Goal: Task Accomplishment & Management: Manage account settings

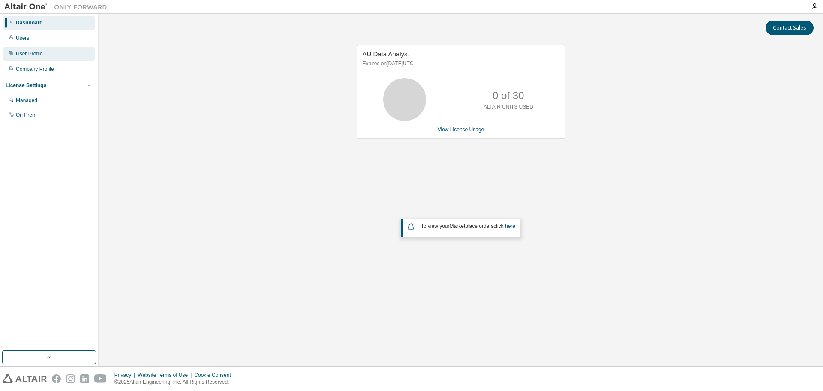
click at [38, 55] on div "User Profile" at bounding box center [29, 53] width 27 height 7
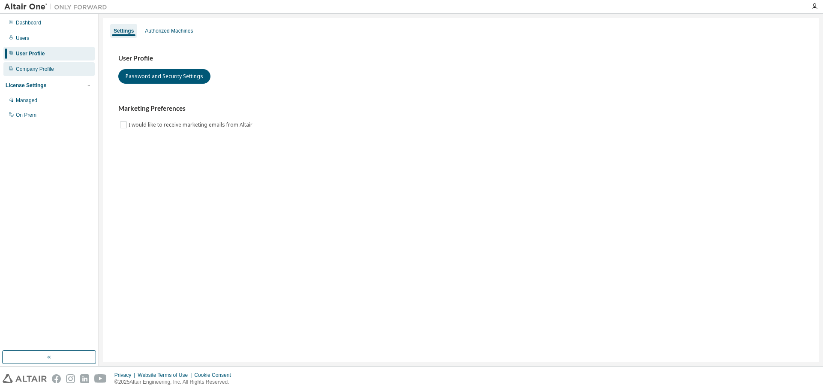
click at [39, 73] on div "Company Profile" at bounding box center [48, 69] width 91 height 14
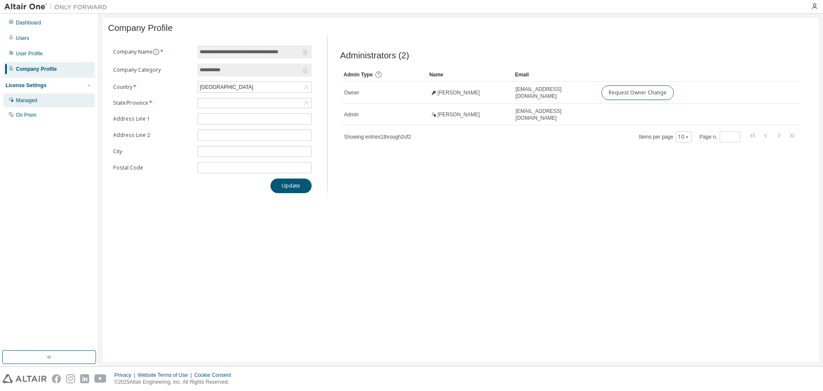
click at [24, 102] on div "Managed" at bounding box center [26, 100] width 21 height 7
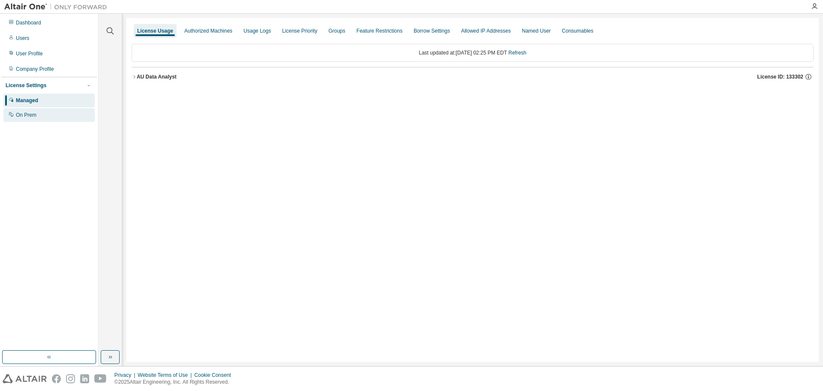
click at [34, 116] on div "On Prem" at bounding box center [26, 115] width 21 height 7
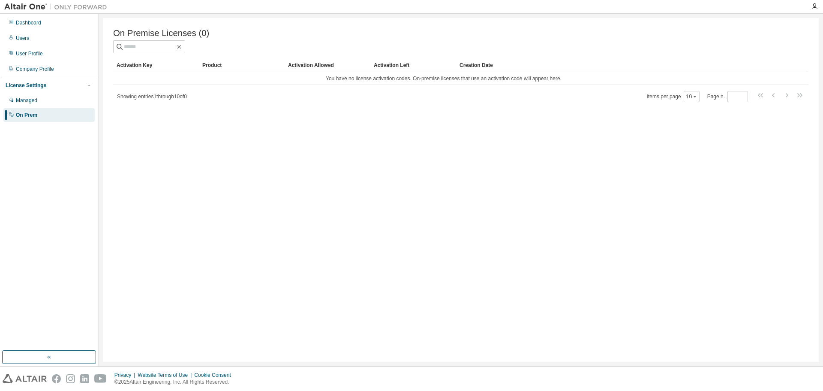
click at [388, 156] on div "On Premise Licenses (0) Clear Load Save Save As Field Operator Value Select fil…" at bounding box center [461, 190] width 716 height 344
click at [39, 100] on div "Managed" at bounding box center [48, 100] width 91 height 14
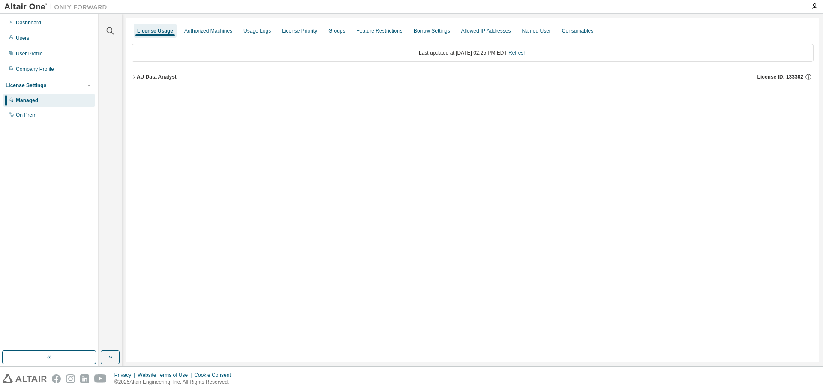
click at [140, 74] on div "AU Data Analyst" at bounding box center [157, 76] width 40 height 7
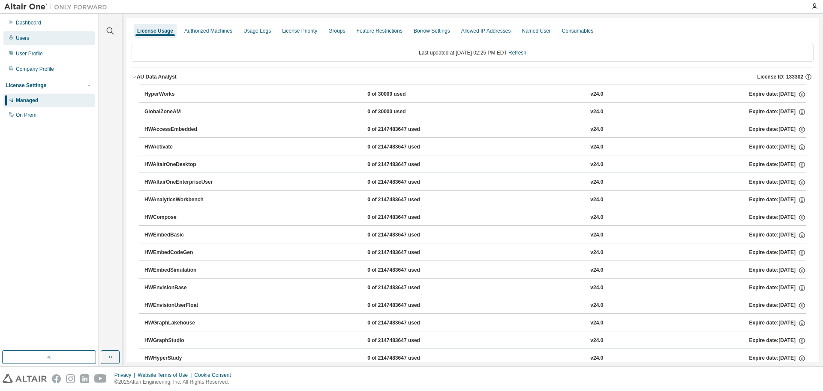
click at [11, 38] on icon at bounding box center [10, 37] width 3 height 4
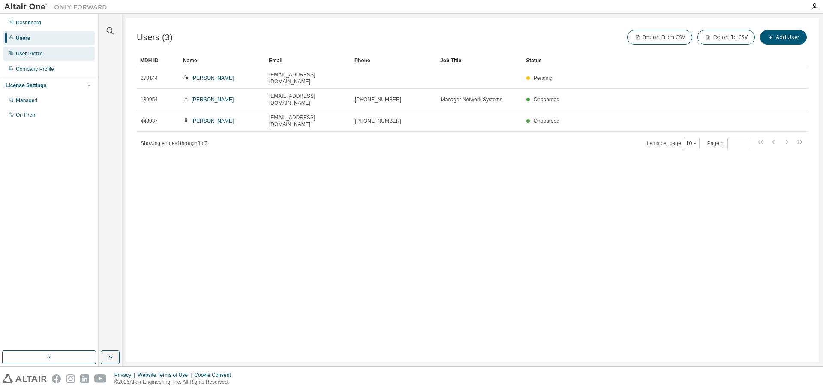
click at [26, 56] on div "User Profile" at bounding box center [29, 53] width 27 height 7
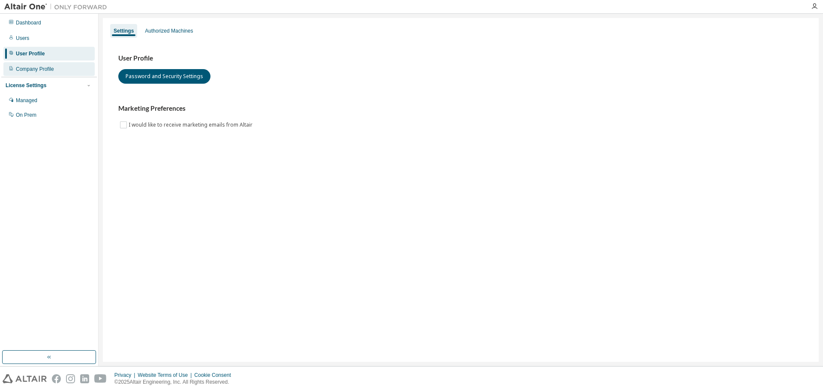
click at [33, 69] on div "Company Profile" at bounding box center [35, 69] width 38 height 7
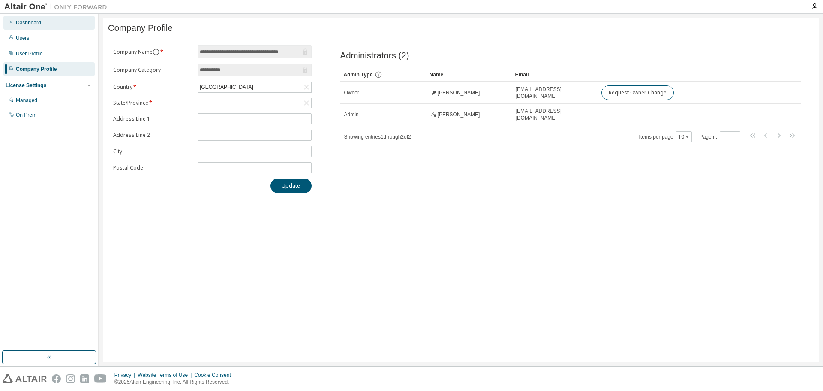
click at [27, 24] on div "Dashboard" at bounding box center [28, 22] width 25 height 7
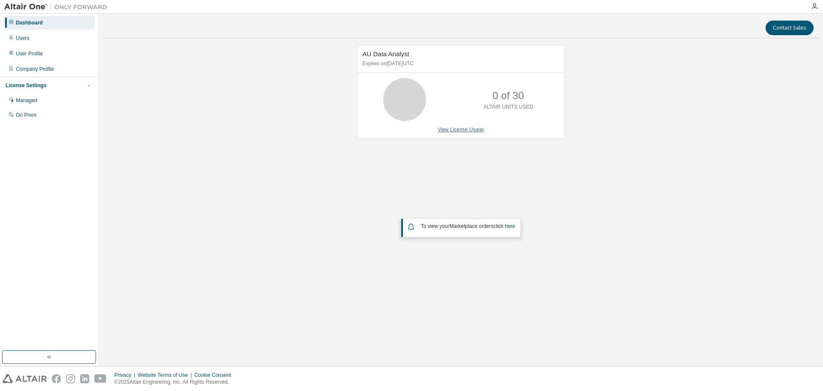
click at [473, 130] on link "View License Usage" at bounding box center [461, 130] width 47 height 6
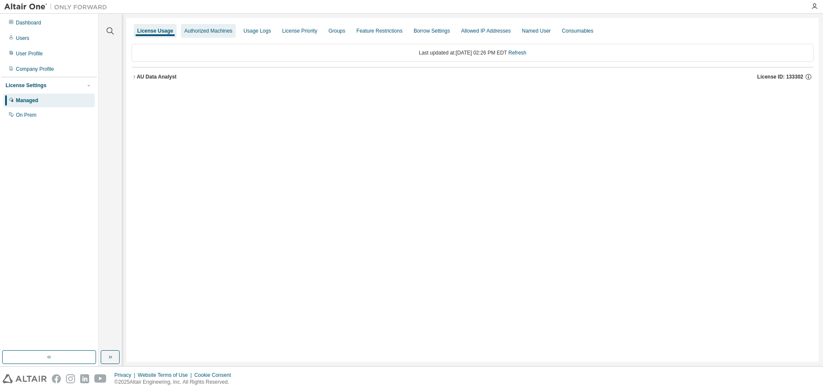
click at [216, 36] on div "Authorized Machines" at bounding box center [208, 31] width 55 height 14
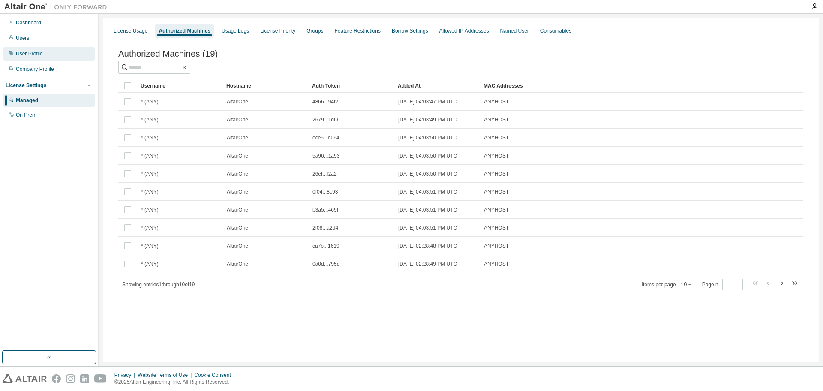
click at [35, 54] on div "User Profile" at bounding box center [29, 53] width 27 height 7
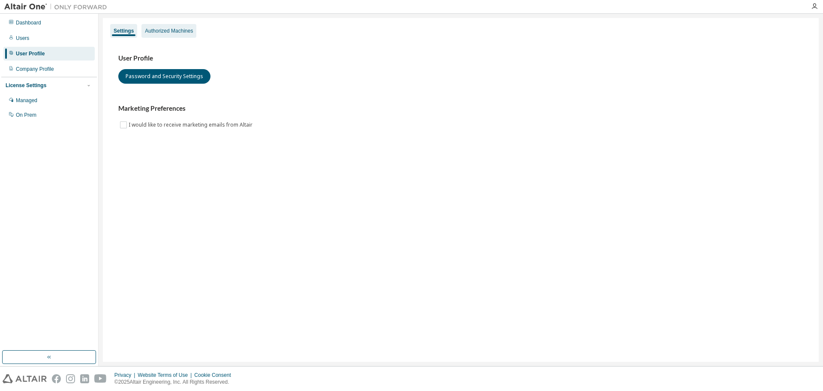
click at [159, 34] on div "Authorized Machines" at bounding box center [169, 31] width 55 height 14
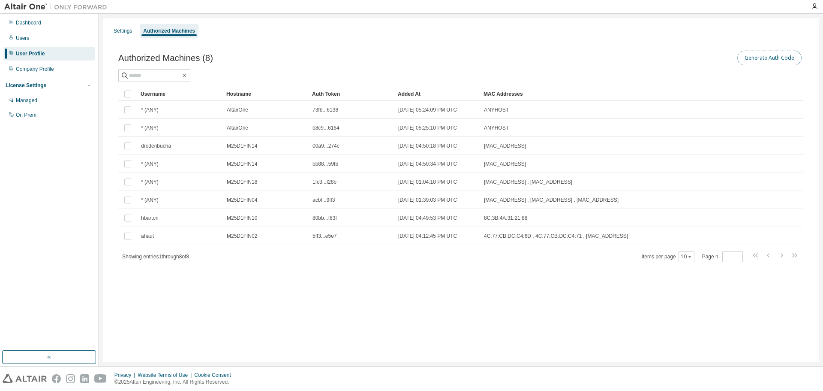
click at [775, 53] on button "Generate Auth Code" at bounding box center [770, 58] width 64 height 15
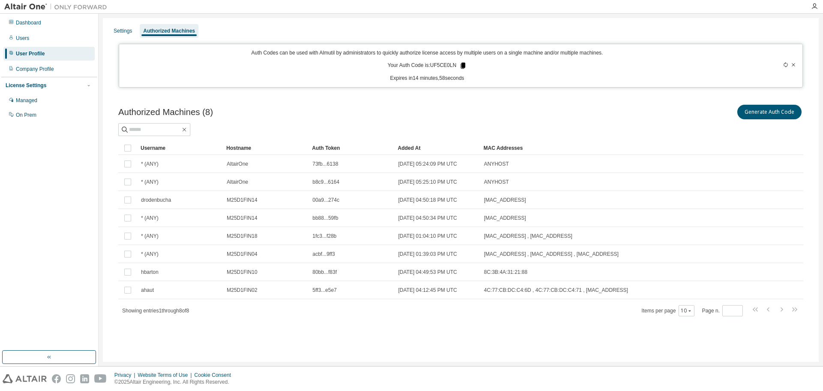
click at [463, 65] on icon at bounding box center [463, 66] width 5 height 6
click at [461, 64] on icon at bounding box center [463, 66] width 5 height 6
click at [628, 133] on div at bounding box center [460, 129] width 685 height 13
click at [462, 68] on icon at bounding box center [463, 66] width 8 height 8
click at [343, 80] on p "Expires in 2 minutes, 15 seconds" at bounding box center [427, 78] width 606 height 7
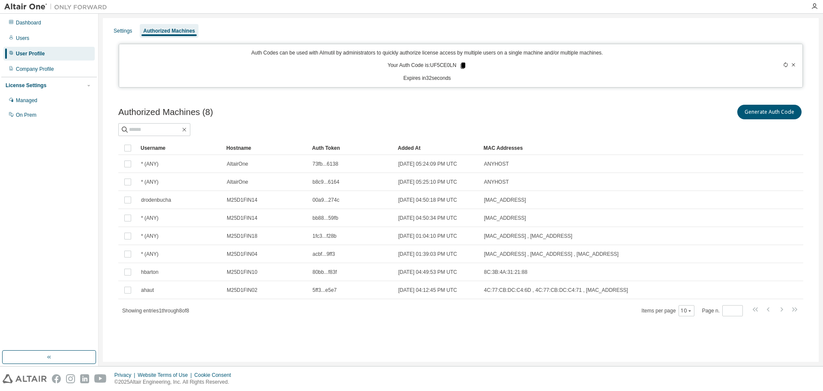
click at [461, 64] on icon at bounding box center [463, 66] width 5 height 6
click at [509, 83] on div "Auth Codes can be used with Almutil by administrators to quickly authorize lice…" at bounding box center [461, 66] width 685 height 44
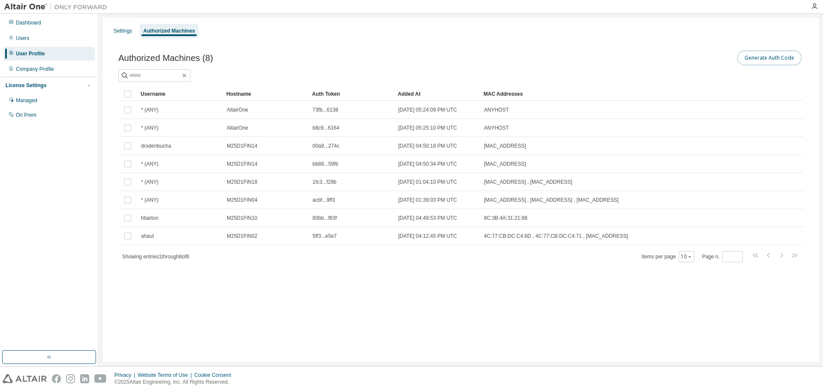
click at [783, 56] on button "Generate Auth Code" at bounding box center [770, 58] width 64 height 15
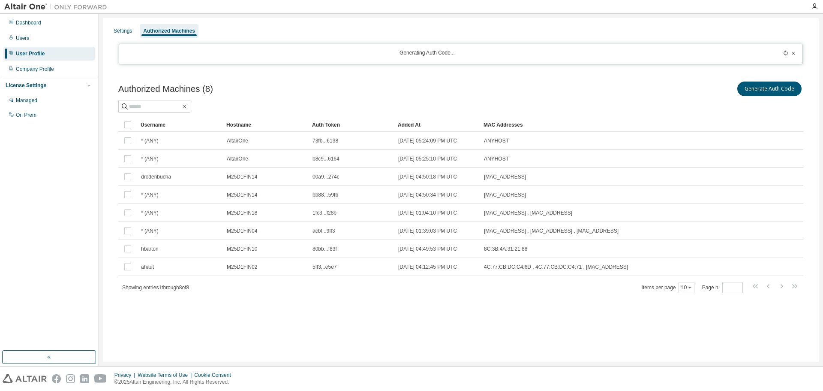
click at [505, 81] on div "Generate Auth Code" at bounding box center [632, 89] width 343 height 18
click at [785, 54] on icon at bounding box center [786, 53] width 4 height 5
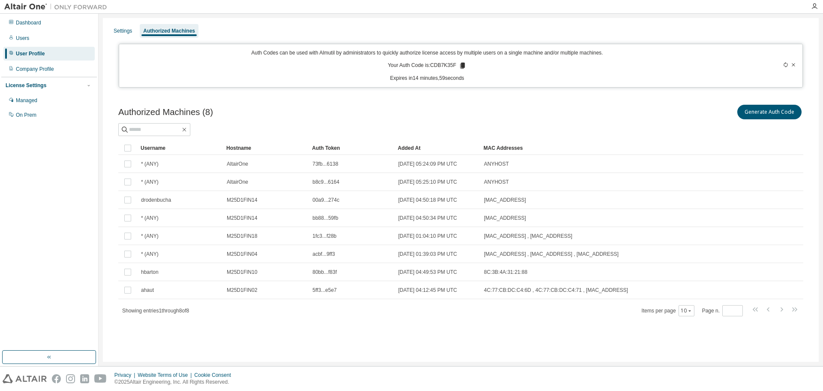
click at [785, 54] on div at bounding box center [763, 65] width 67 height 33
click at [419, 101] on div "Authorized Machines (8) Generate Auth Code Clear Load Save Save As Field Operat…" at bounding box center [461, 216] width 706 height 246
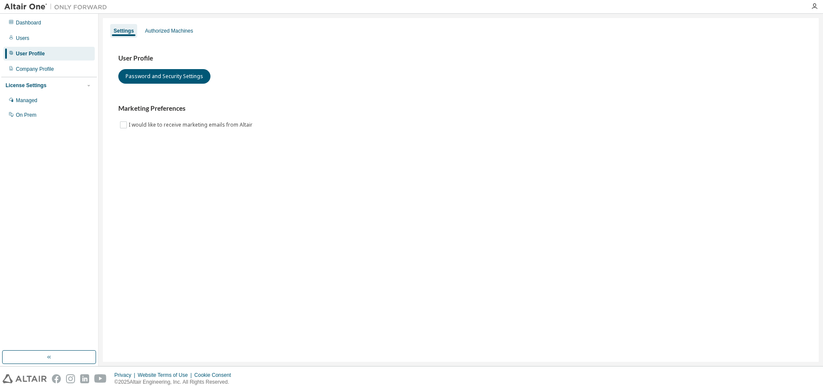
click at [30, 52] on div "User Profile" at bounding box center [30, 53] width 29 height 7
click at [167, 27] on div "Authorized Machines" at bounding box center [169, 31] width 55 height 14
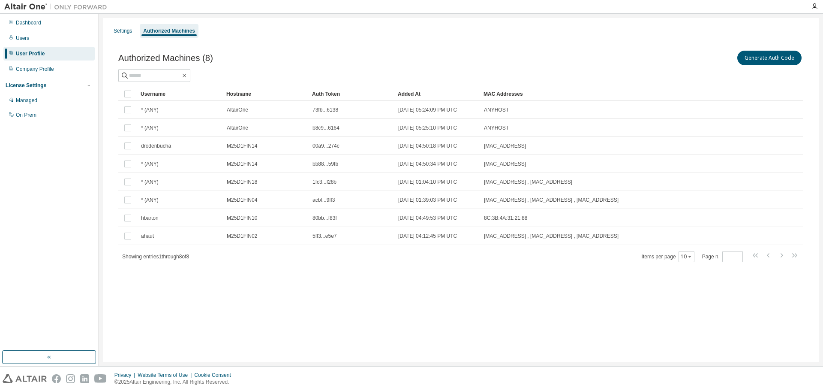
click at [520, 49] on div "Generate Auth Code" at bounding box center [632, 58] width 343 height 18
click at [768, 59] on button "Generate Auth Code" at bounding box center [770, 58] width 64 height 15
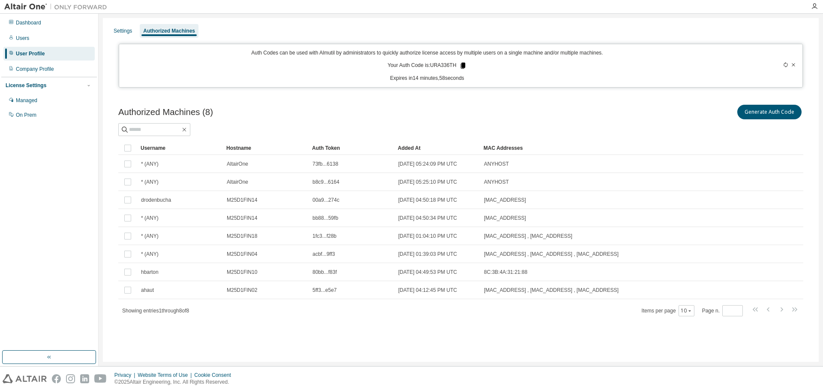
click at [463, 67] on icon at bounding box center [463, 66] width 5 height 6
click at [463, 64] on icon at bounding box center [463, 66] width 5 height 6
click at [261, 93] on div "Authorized Machines (8) Generate Auth Code Clear Load Save Save As Field Operat…" at bounding box center [461, 216] width 706 height 246
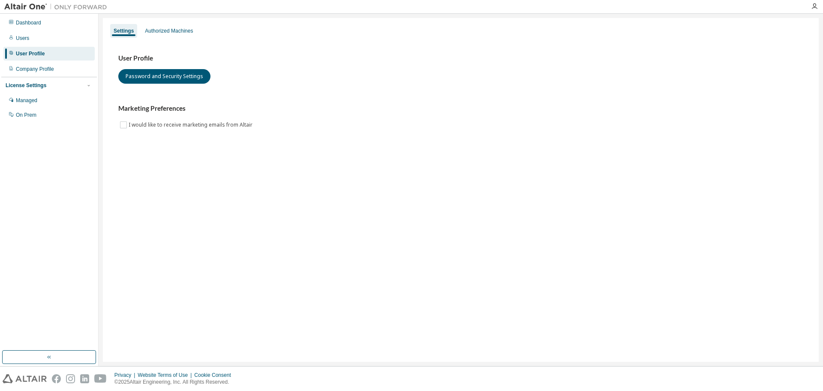
click at [26, 55] on div "User Profile" at bounding box center [30, 53] width 29 height 7
click at [23, 73] on div "Company Profile" at bounding box center [48, 69] width 91 height 14
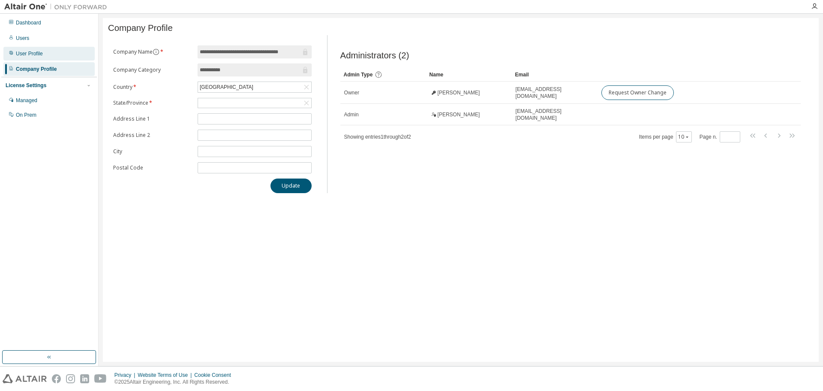
click at [20, 53] on div "User Profile" at bounding box center [29, 53] width 27 height 7
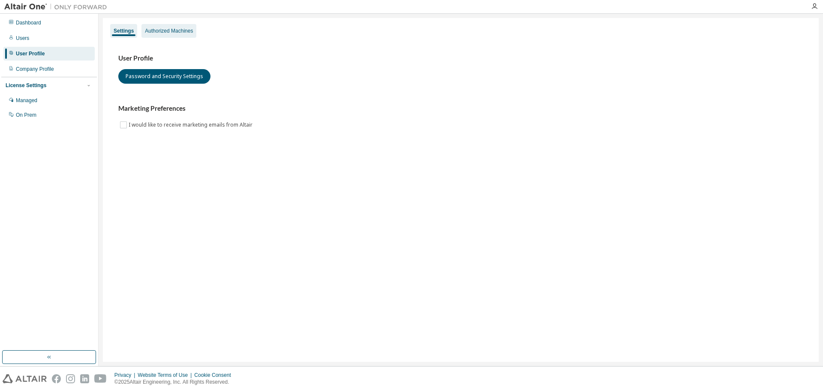
click at [178, 29] on div "Authorized Machines" at bounding box center [169, 30] width 48 height 7
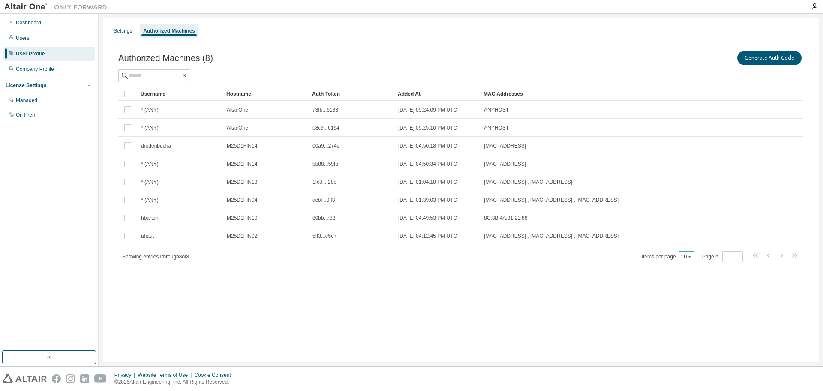
click at [684, 256] on button "10" at bounding box center [687, 256] width 12 height 7
click at [694, 297] on div "50" at bounding box center [714, 299] width 69 height 10
click at [516, 300] on div "Settings Authorized Machines Authorized Machines (8) Generate Auth Code Clear L…" at bounding box center [461, 190] width 716 height 344
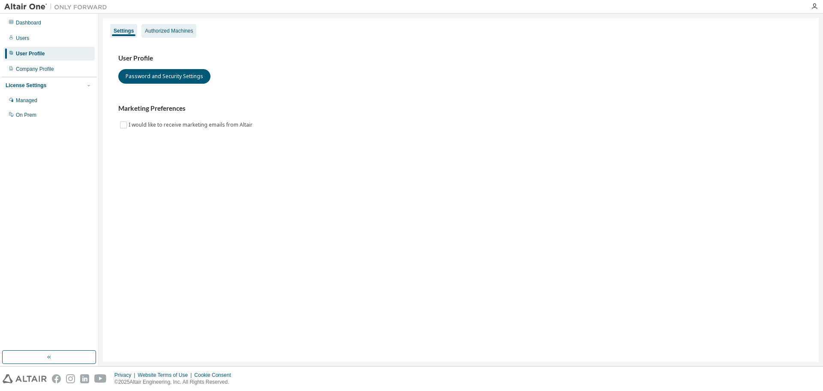
click at [147, 35] on div "Authorized Machines" at bounding box center [169, 31] width 55 height 14
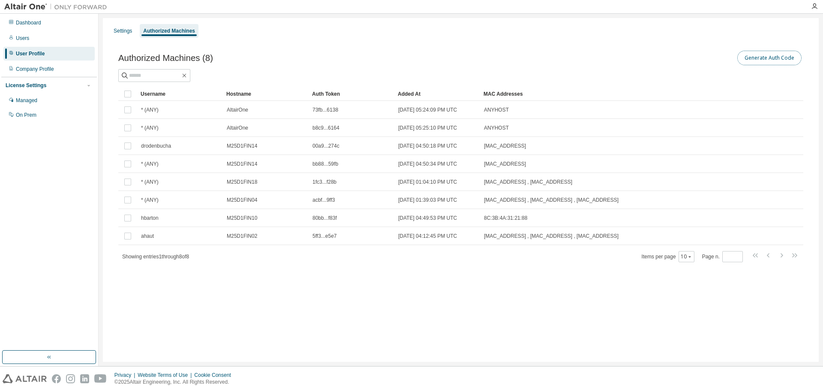
click at [784, 60] on button "Generate Auth Code" at bounding box center [770, 58] width 64 height 15
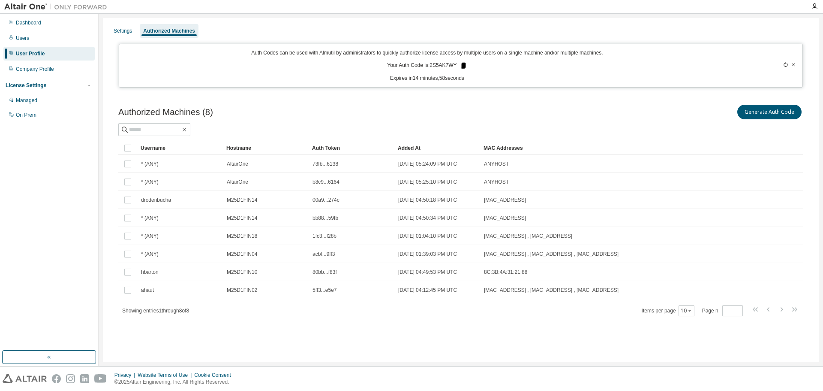
click at [463, 67] on icon at bounding box center [463, 66] width 5 height 6
click at [463, 64] on icon at bounding box center [463, 66] width 5 height 6
click at [567, 114] on div "Generate Auth Code" at bounding box center [632, 112] width 343 height 18
click at [461, 64] on icon at bounding box center [463, 66] width 5 height 6
